Goal: Find specific page/section: Find specific page/section

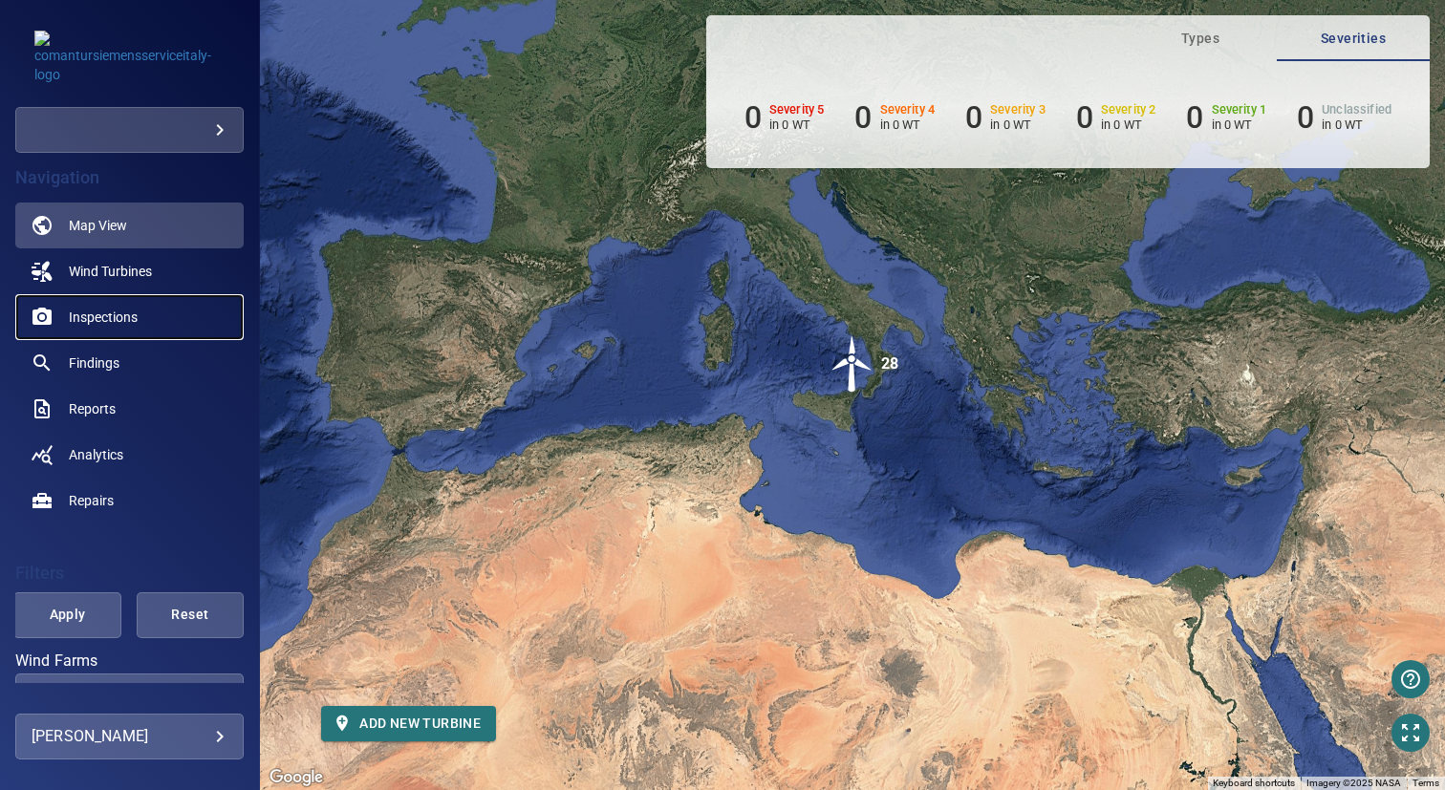
click at [106, 311] on span "Inspections" at bounding box center [103, 317] width 69 height 19
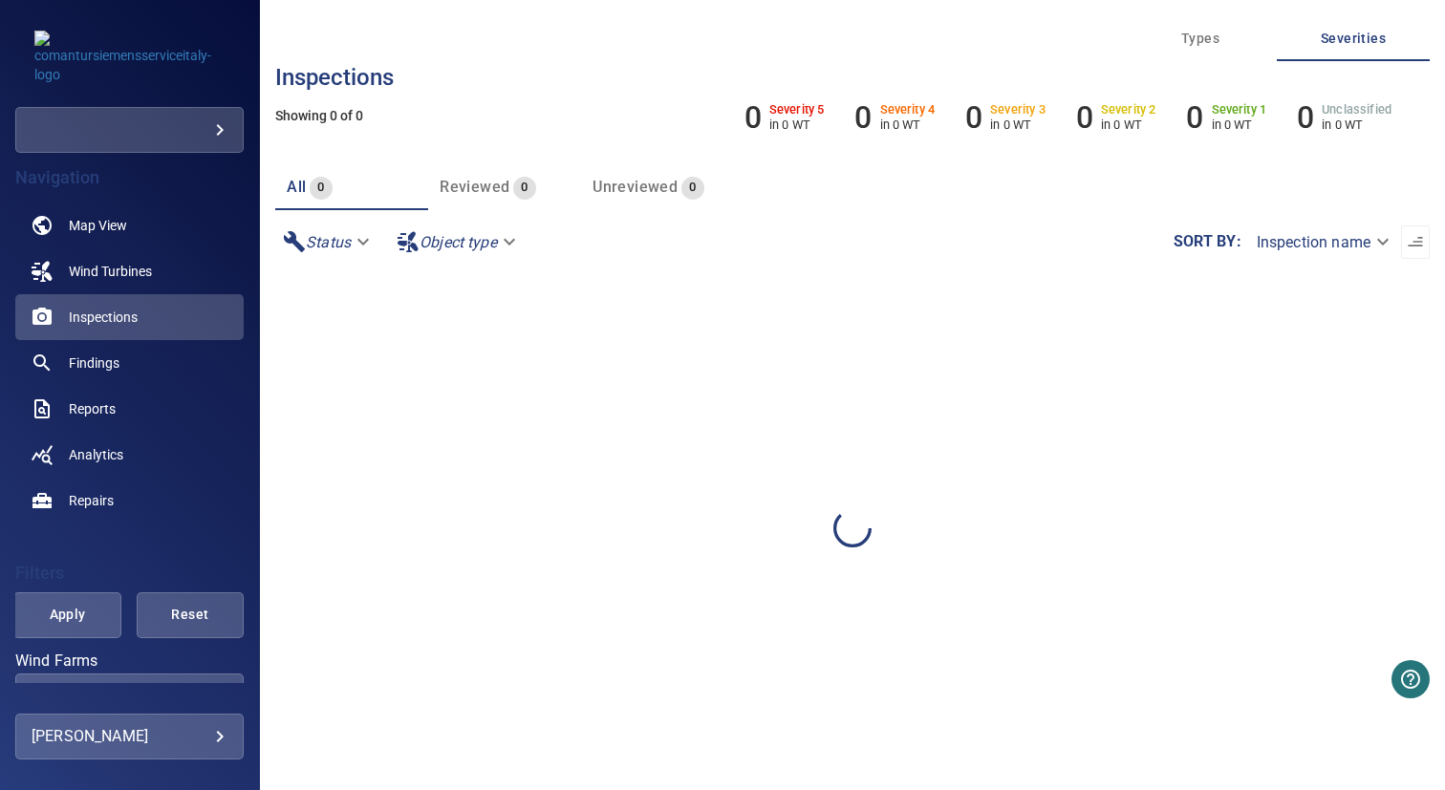
scroll to position [151, 0]
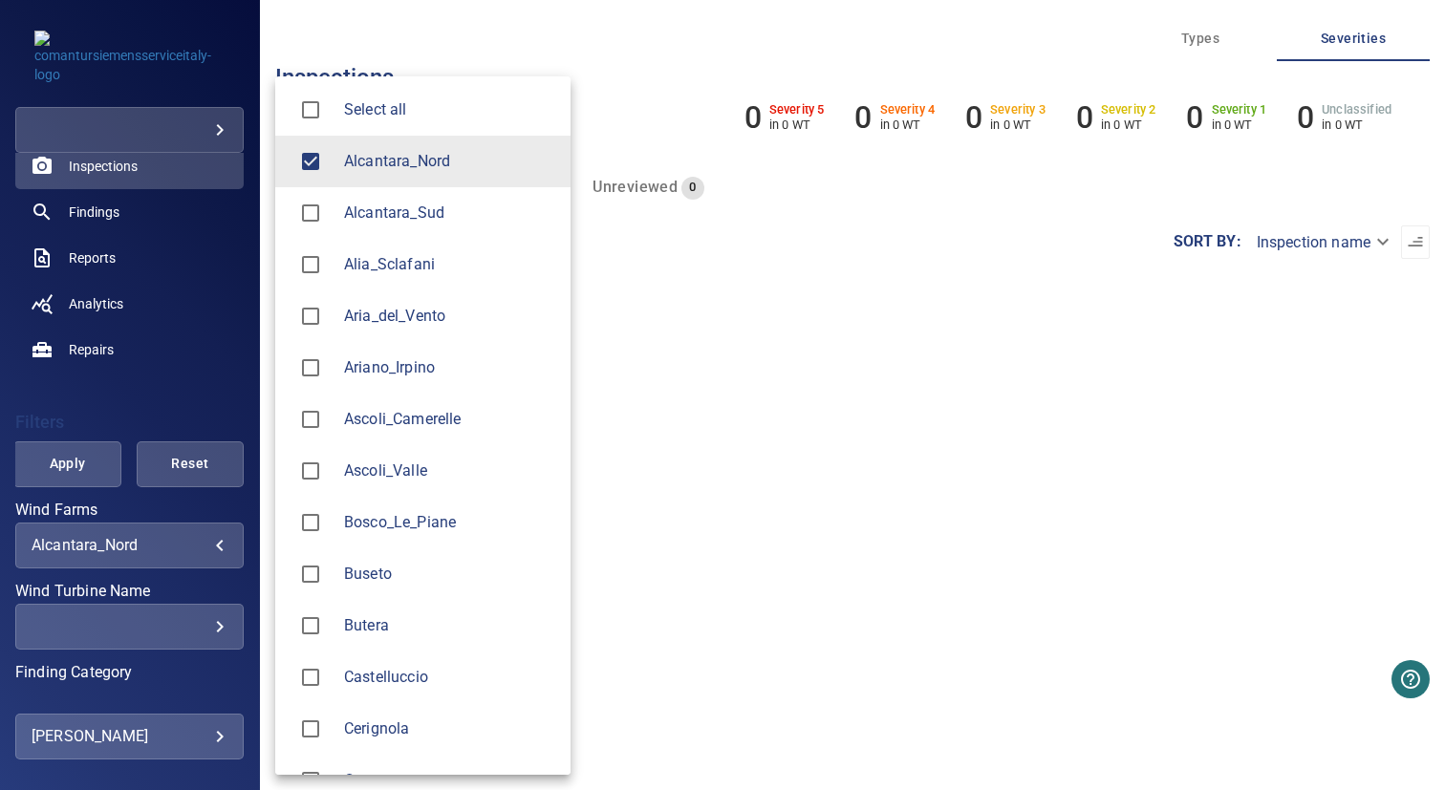
click at [84, 539] on body "**********" at bounding box center [722, 395] width 1445 height 790
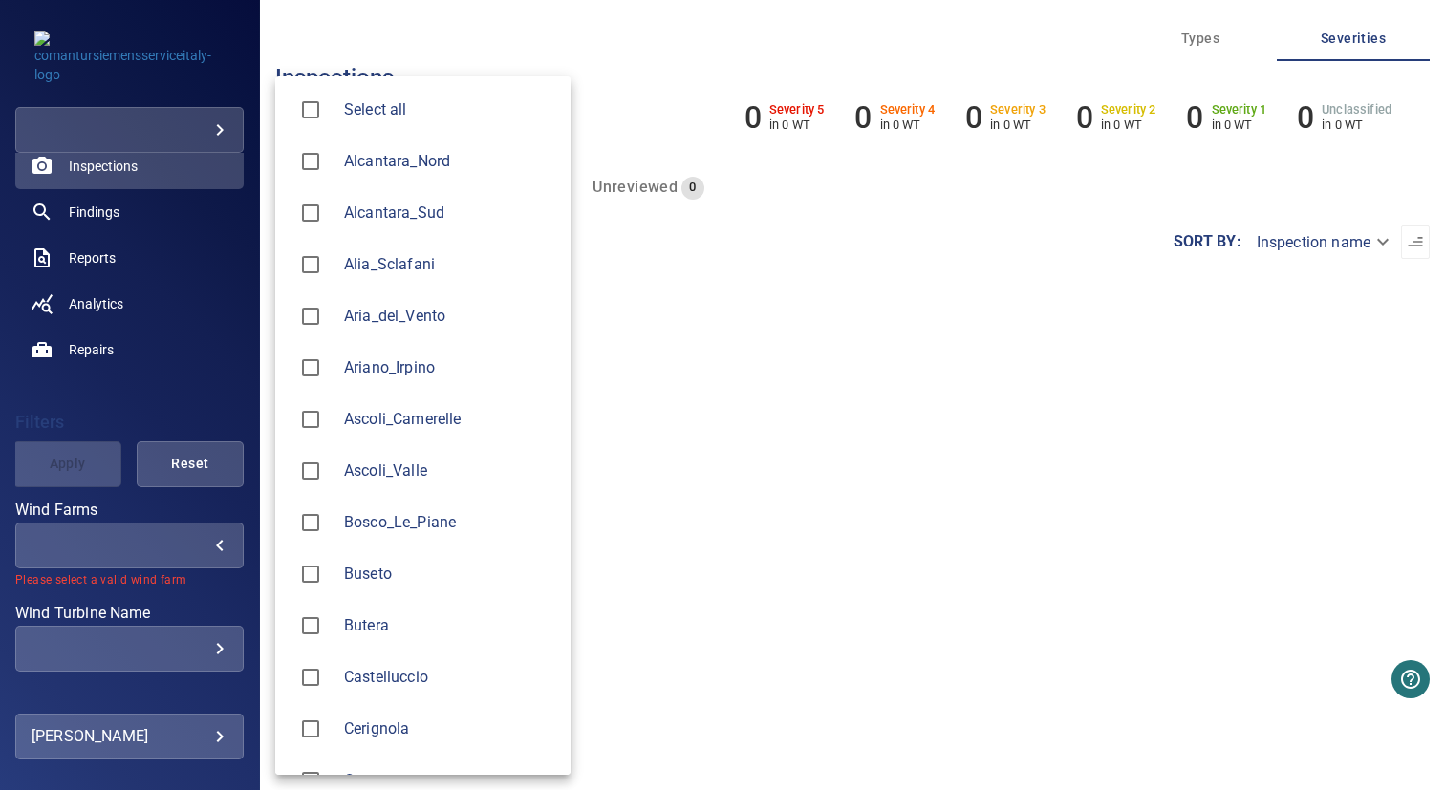
scroll to position [664, 0]
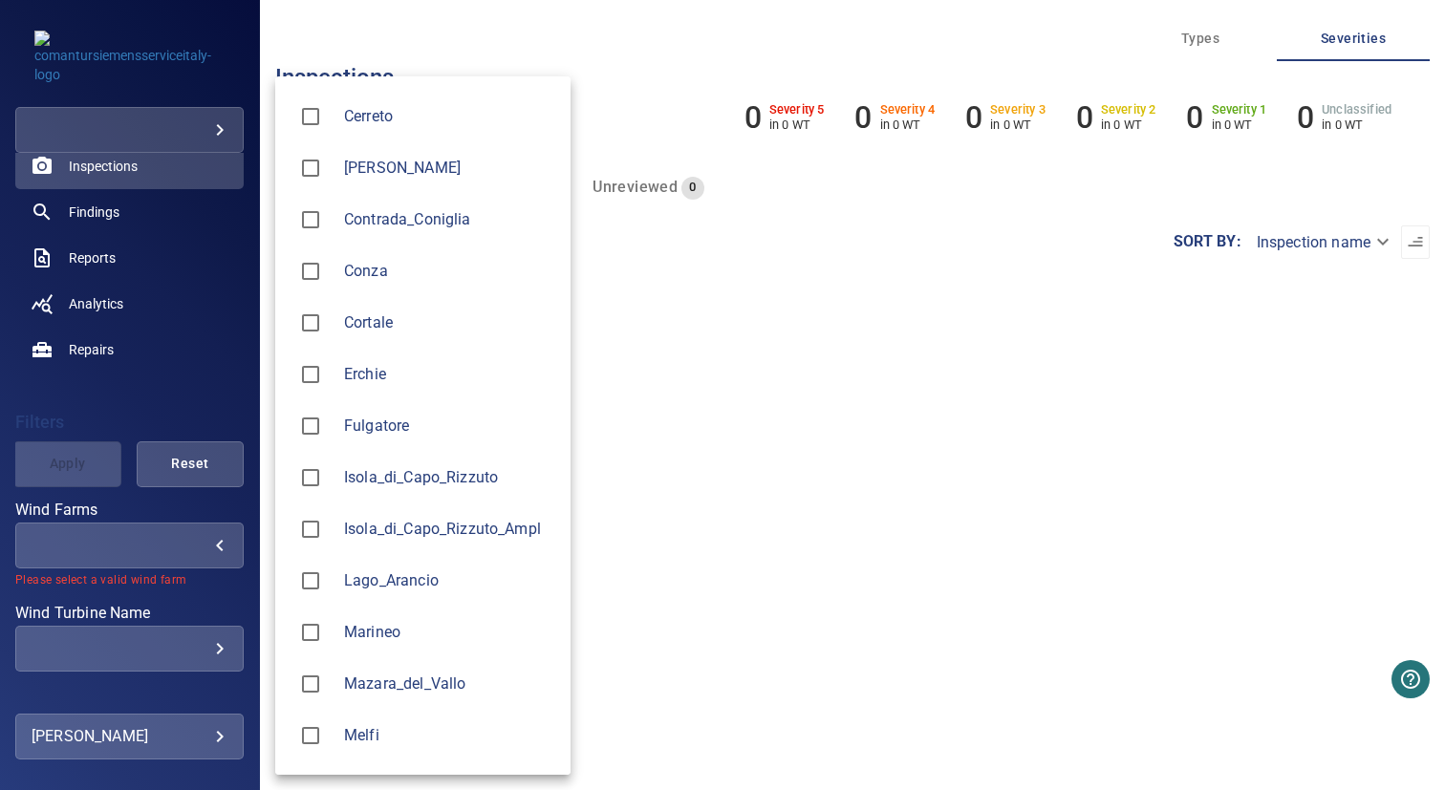
type input "*******"
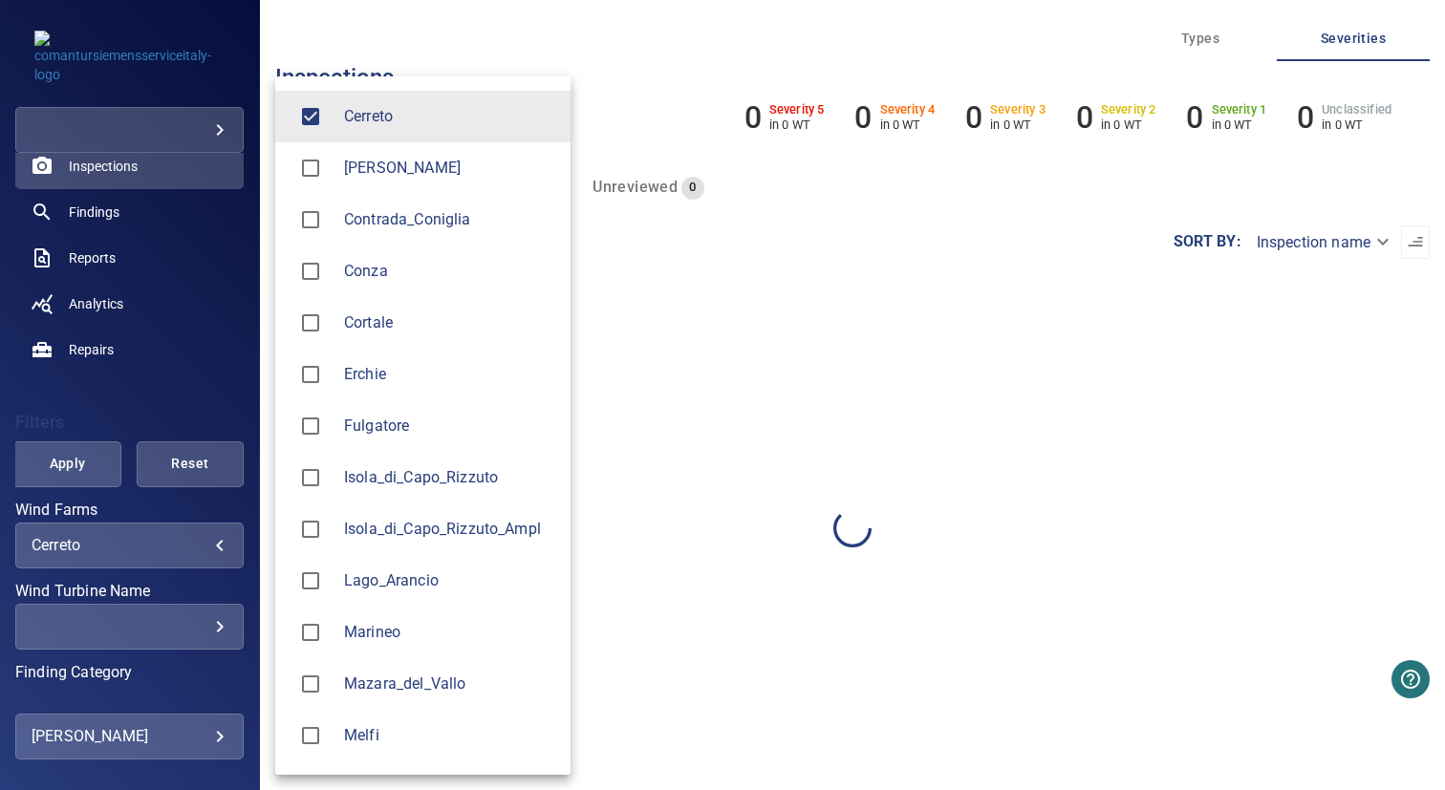
click at [173, 319] on div at bounding box center [722, 395] width 1445 height 790
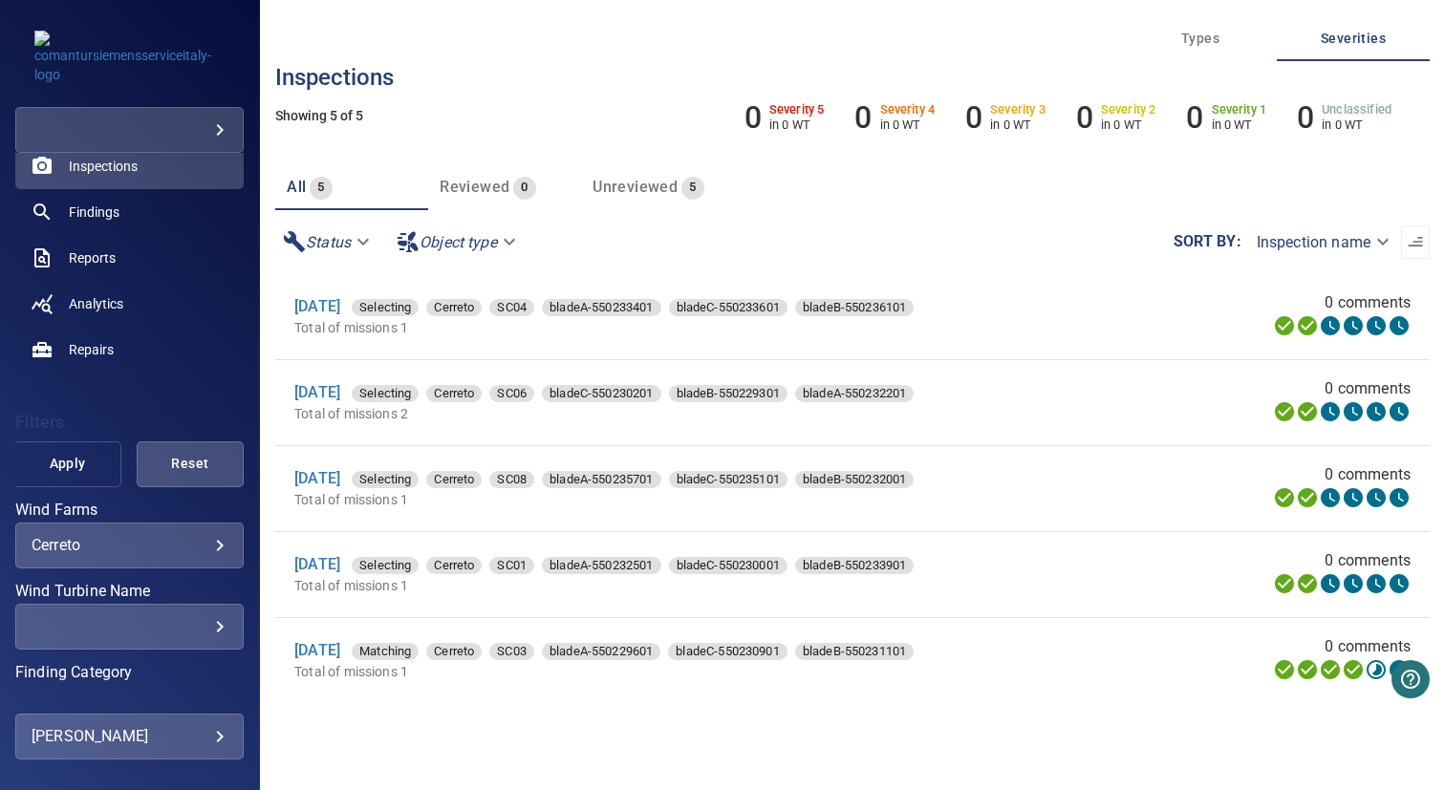
scroll to position [356, 0]
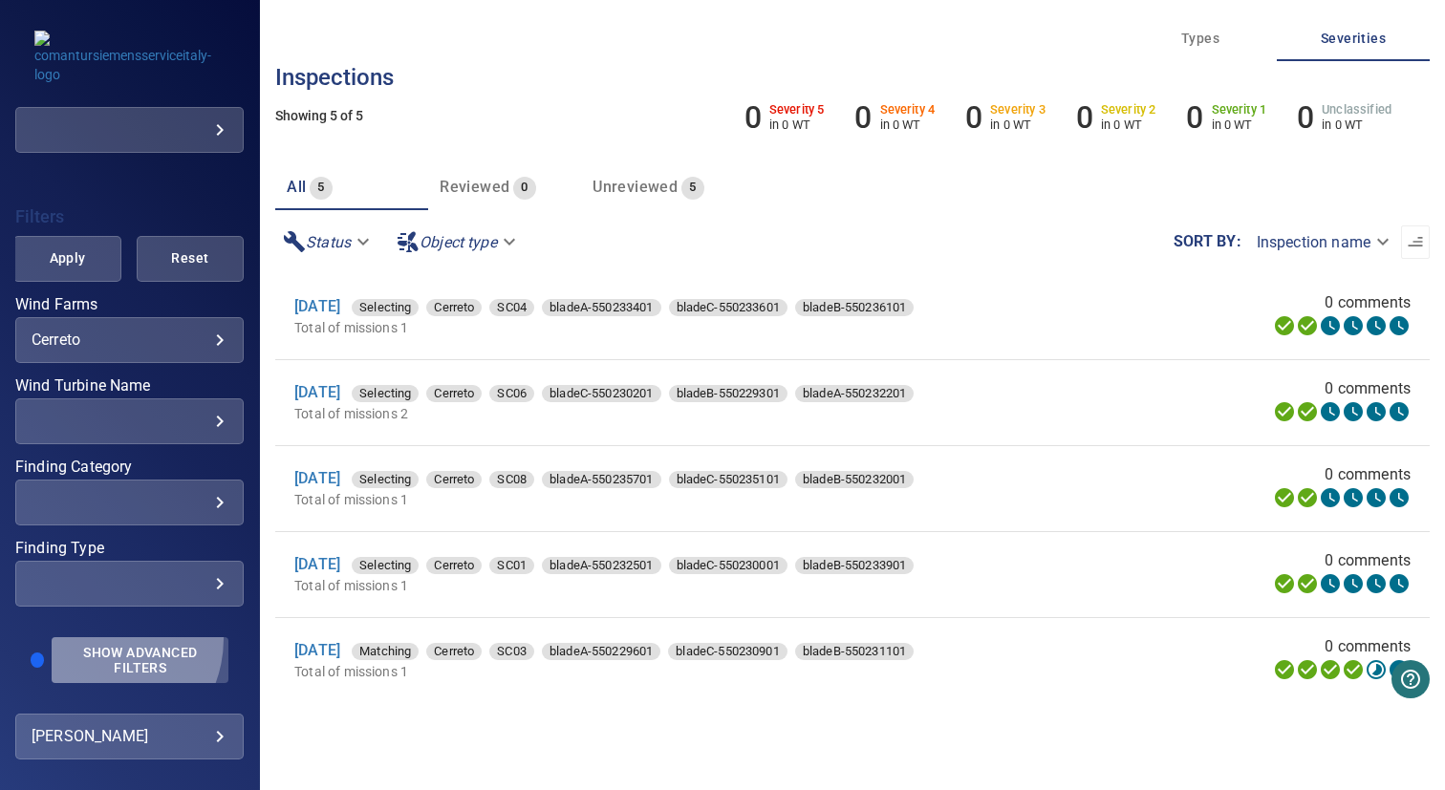
click at [95, 638] on button "Show Advanced Filters" at bounding box center [140, 660] width 177 height 46
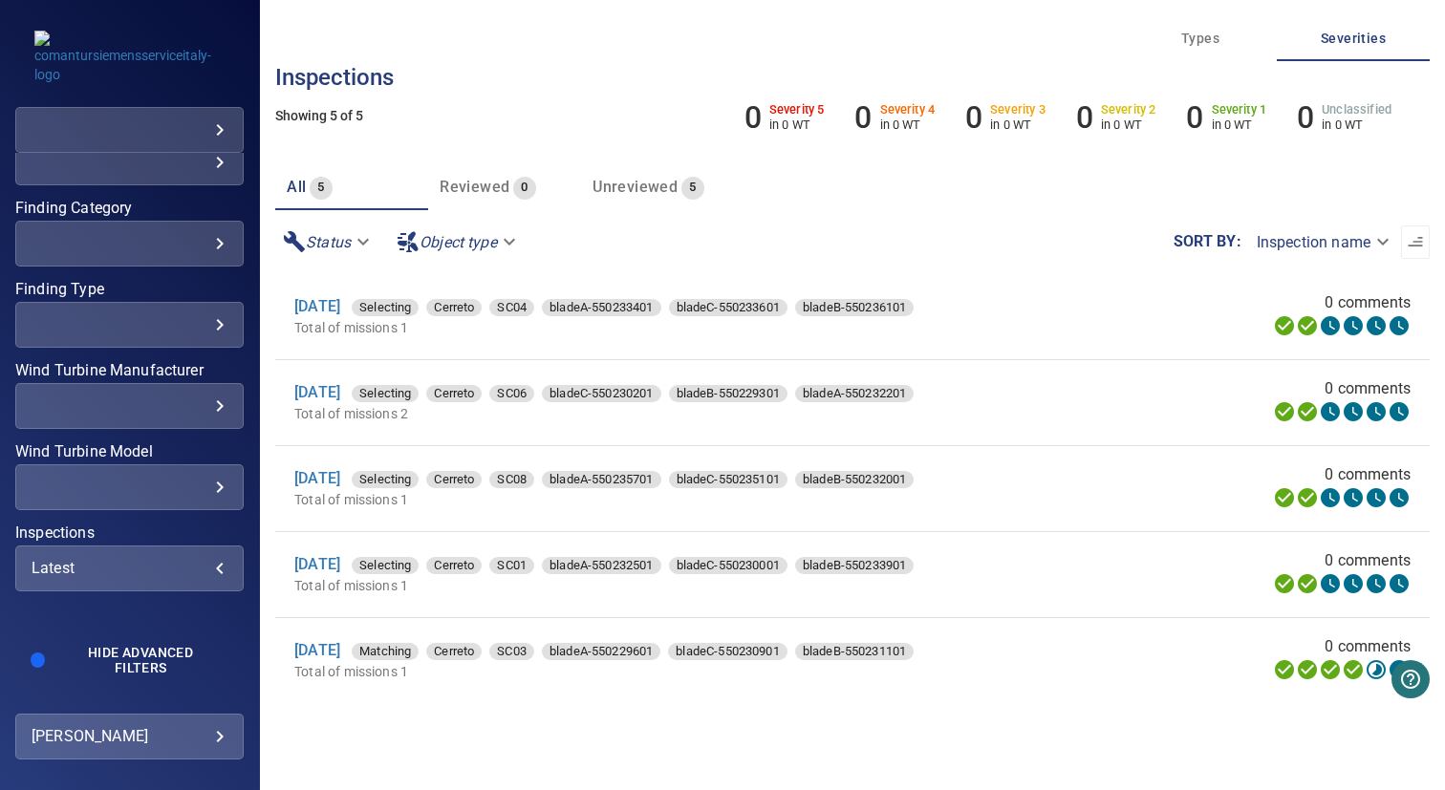
click at [91, 570] on div "Latest" at bounding box center [130, 568] width 196 height 18
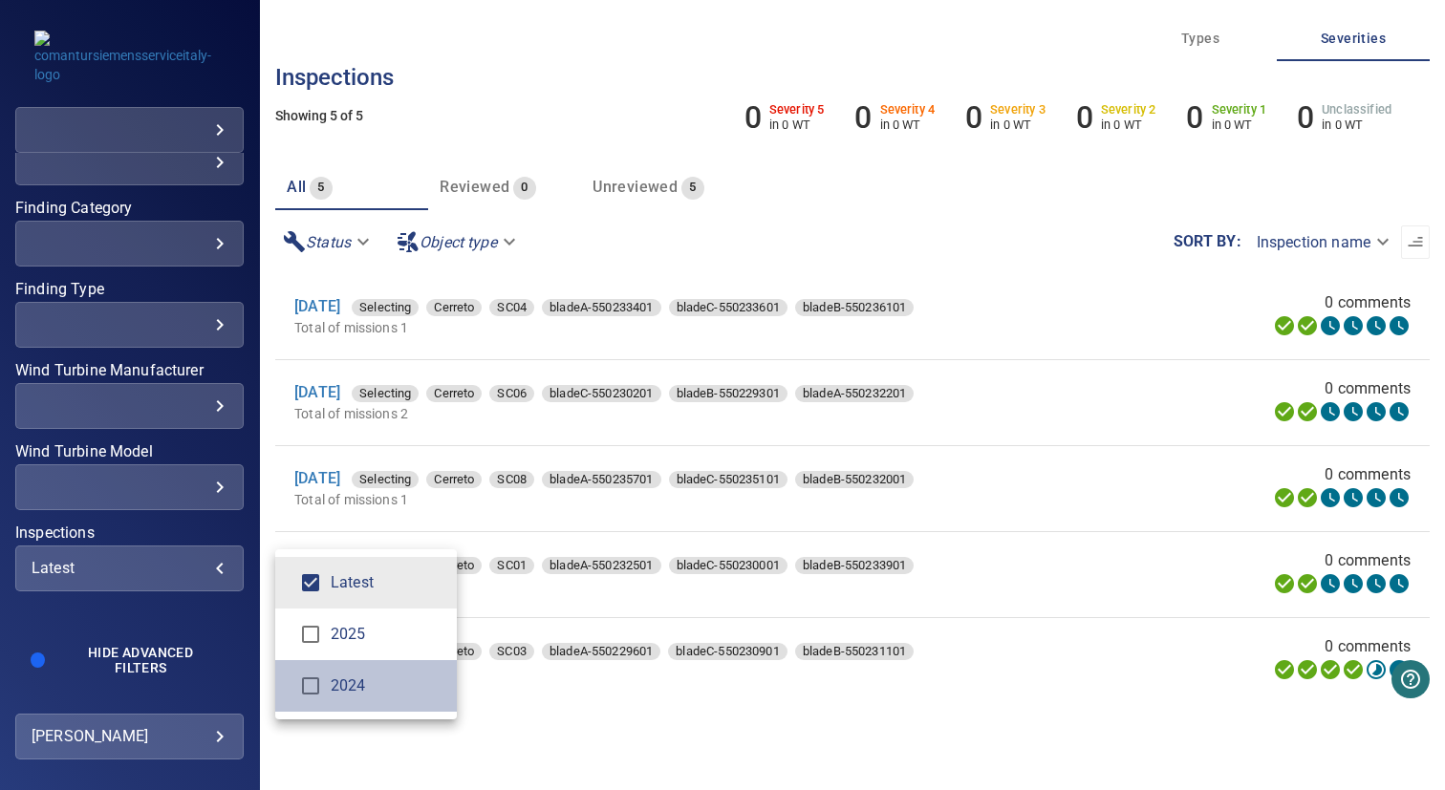
click at [332, 663] on li "2024" at bounding box center [366, 686] width 182 height 52
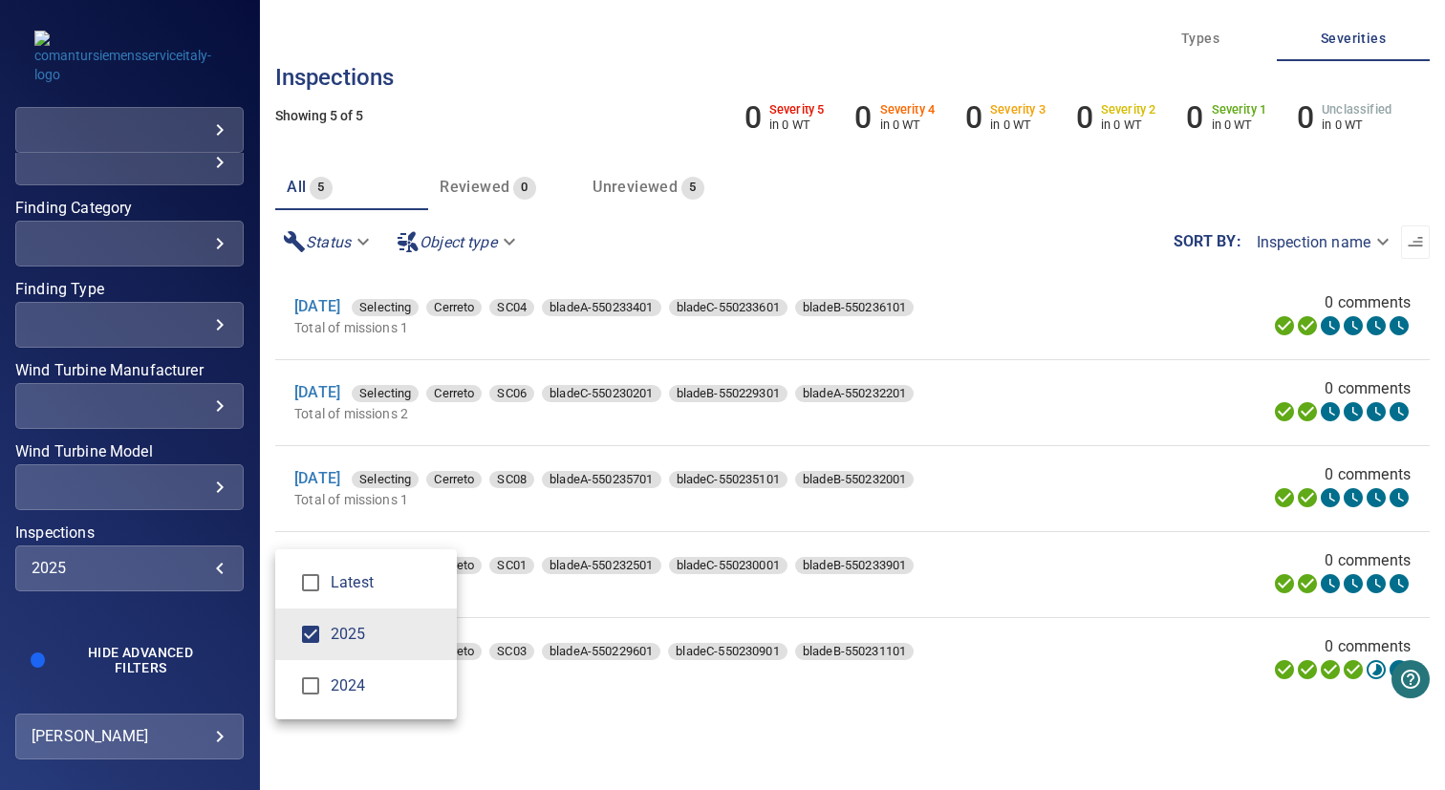
click at [335, 581] on span "Latest" at bounding box center [386, 582] width 111 height 23
click at [348, 578] on span "Latest" at bounding box center [386, 582] width 111 height 23
type input "****"
click at [187, 544] on div "Inspections" at bounding box center [722, 395] width 1445 height 790
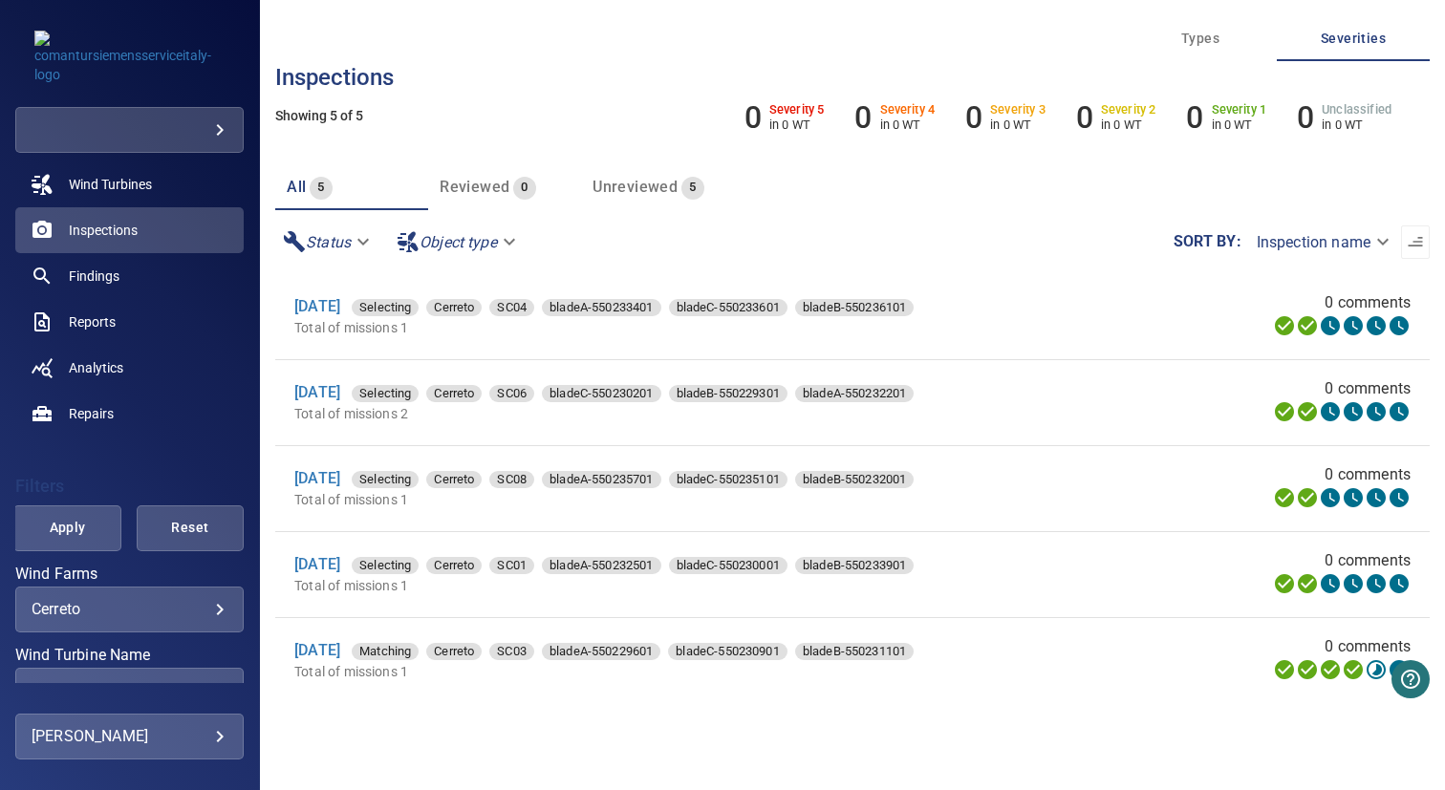
scroll to position [72, 0]
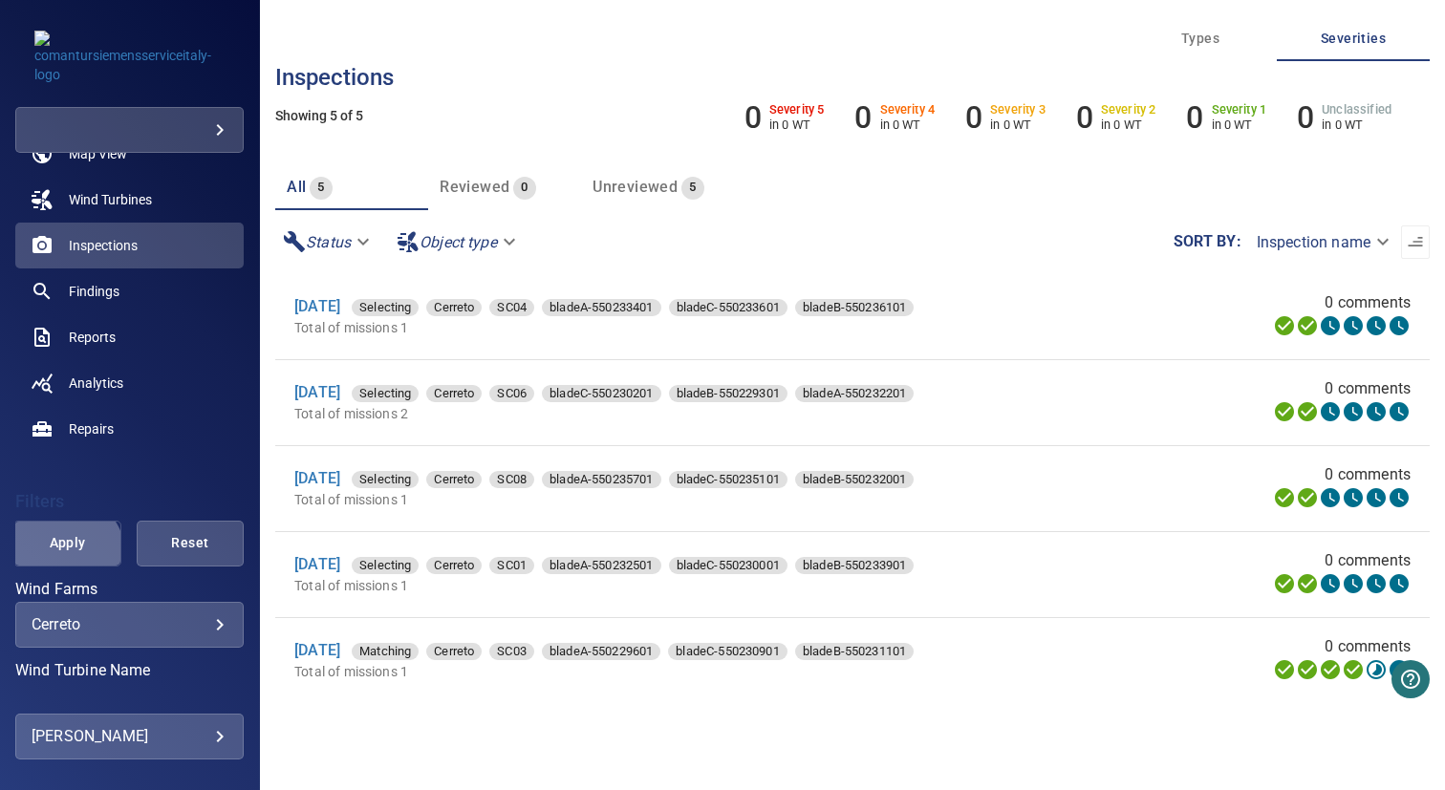
click at [49, 562] on button "Apply" at bounding box center [66, 544] width 107 height 46
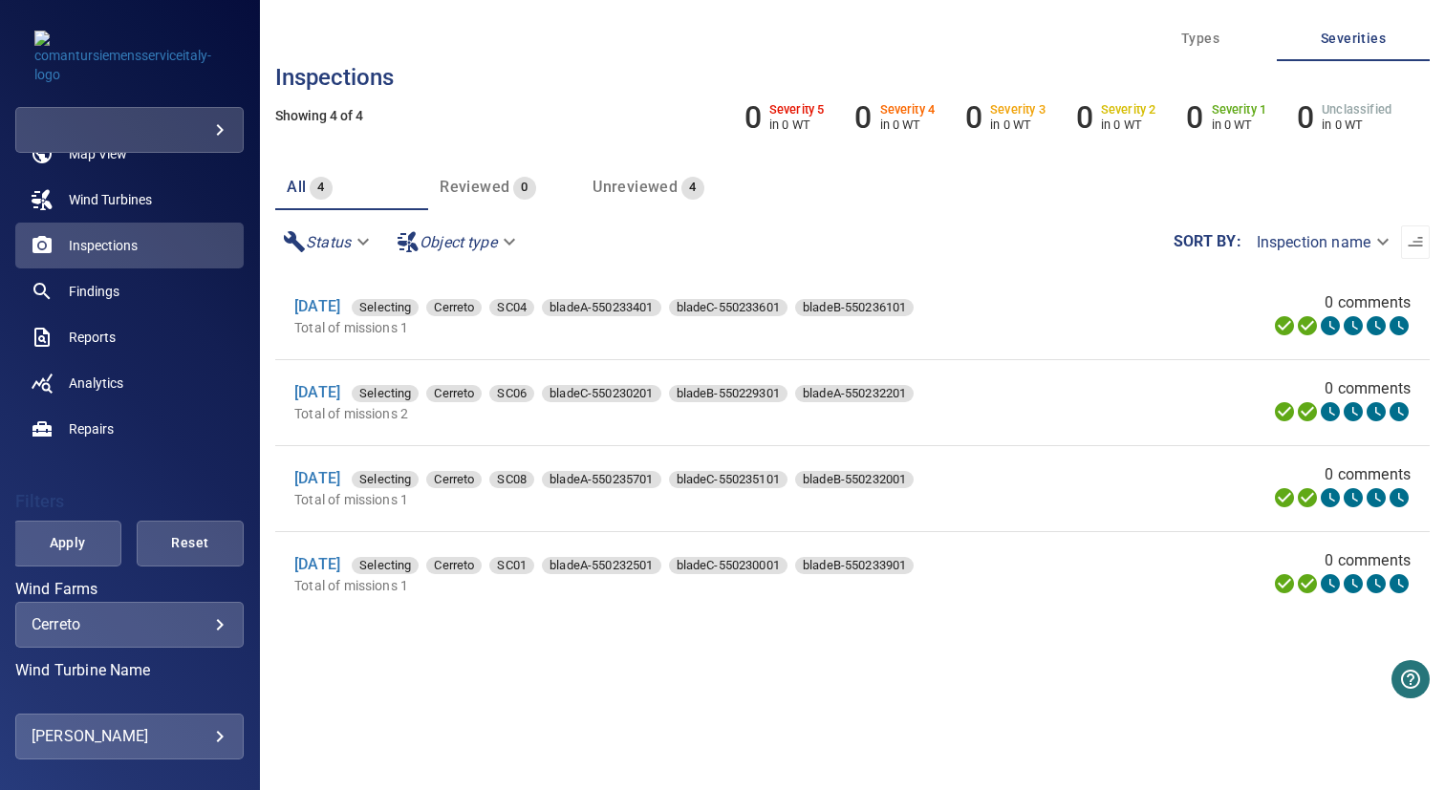
click at [427, 525] on li "10 Oct 2025 Selecting Cerreto SC08 bladeA-550235701 bladeC-550235101 bladeB-550…" at bounding box center [852, 488] width 1154 height 85
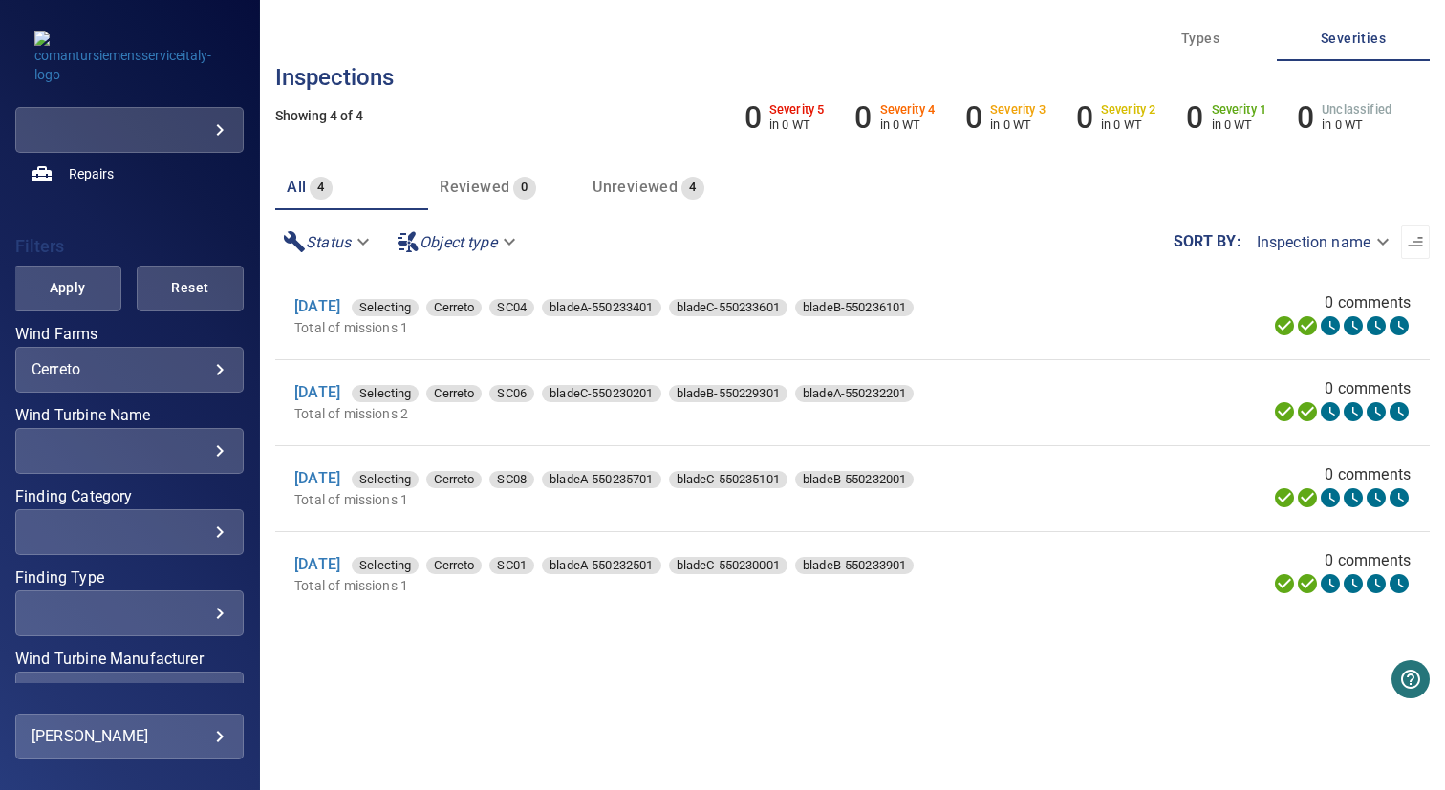
scroll to position [615, 0]
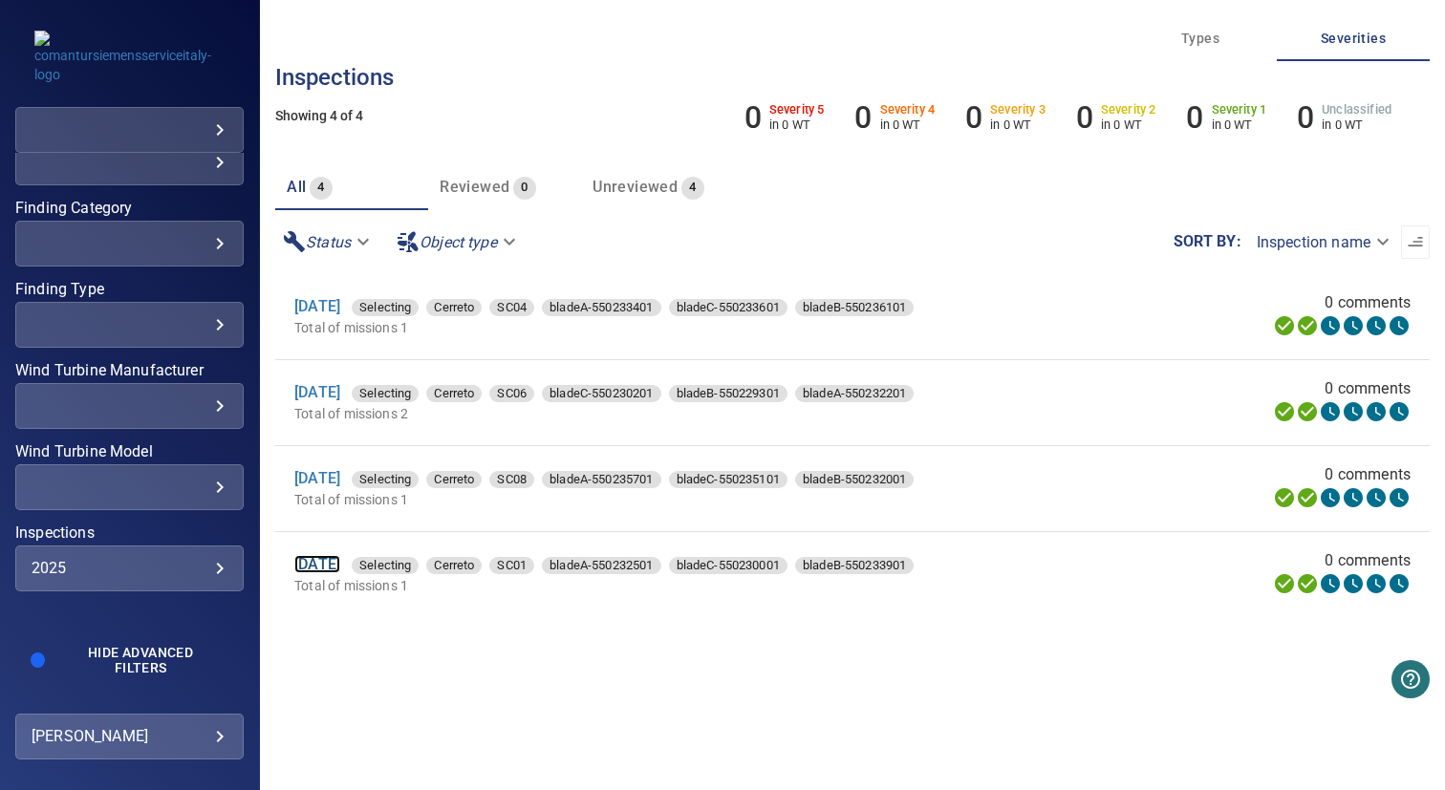
click at [326, 565] on link "9 Oct 2025" at bounding box center [317, 564] width 46 height 18
click at [338, 476] on link "10 Oct 2025" at bounding box center [317, 478] width 46 height 18
click at [333, 396] on link "10 Oct 2025" at bounding box center [317, 392] width 46 height 18
click at [340, 304] on link "10 Oct 2025" at bounding box center [317, 306] width 46 height 18
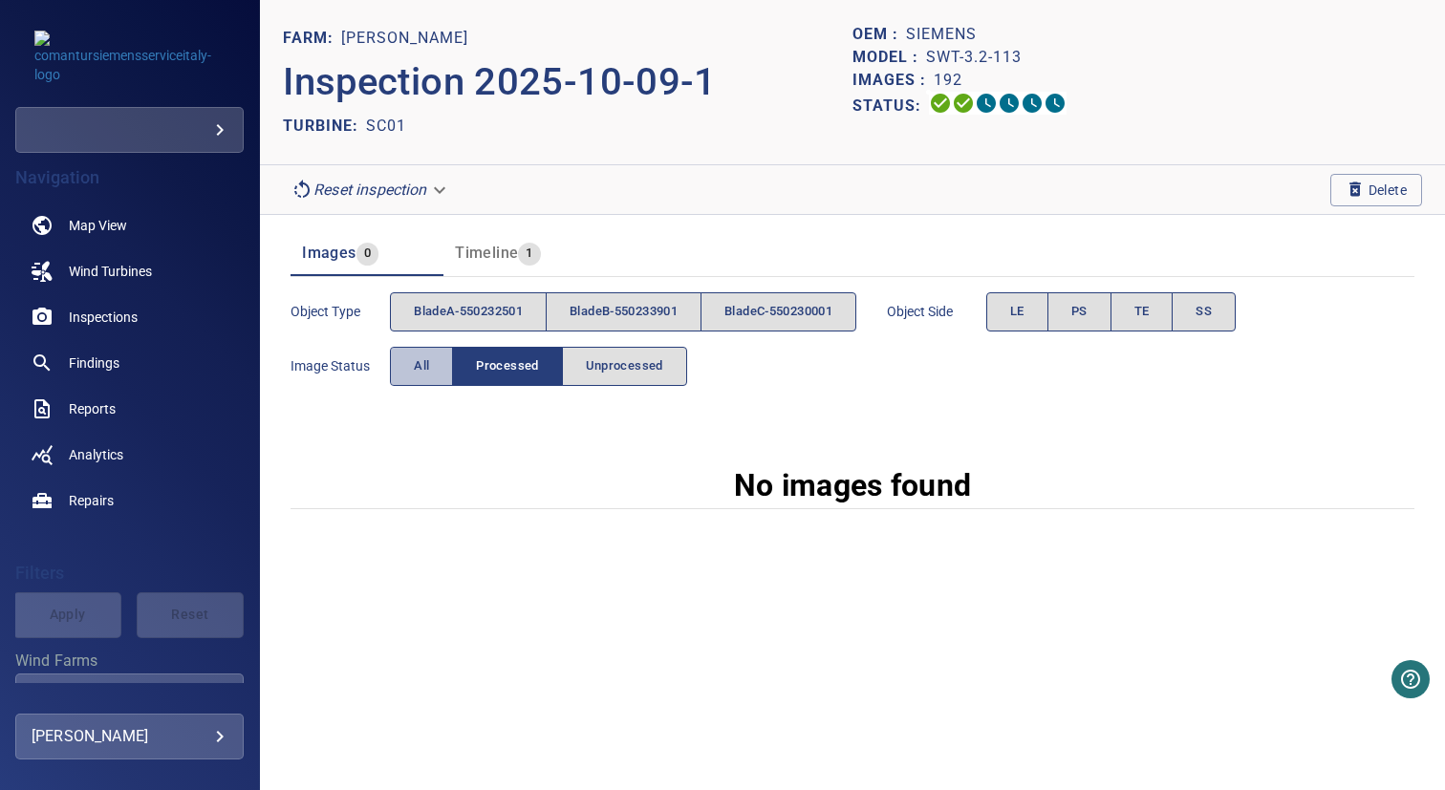
click at [416, 362] on span "All" at bounding box center [421, 366] width 15 height 22
click at [411, 363] on button "All" at bounding box center [421, 366] width 63 height 39
click at [412, 360] on button "All" at bounding box center [421, 366] width 63 height 39
click at [432, 373] on button "All" at bounding box center [421, 366] width 63 height 39
